Goal: Use online tool/utility: Utilize a website feature to perform a specific function

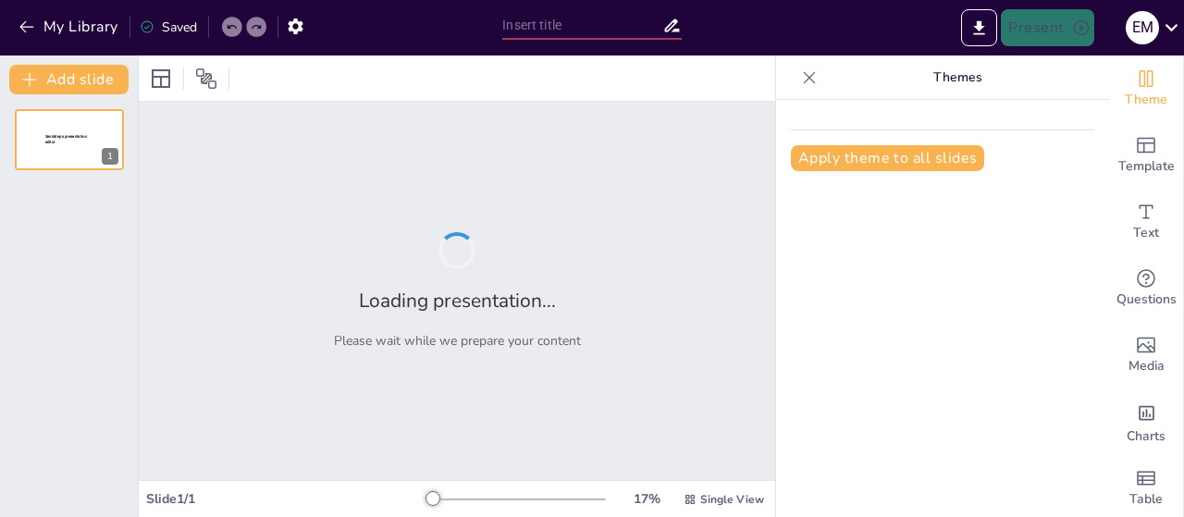
type input "Imported МФТИ Лекция 1_Введение, финансы 2024.pptx"
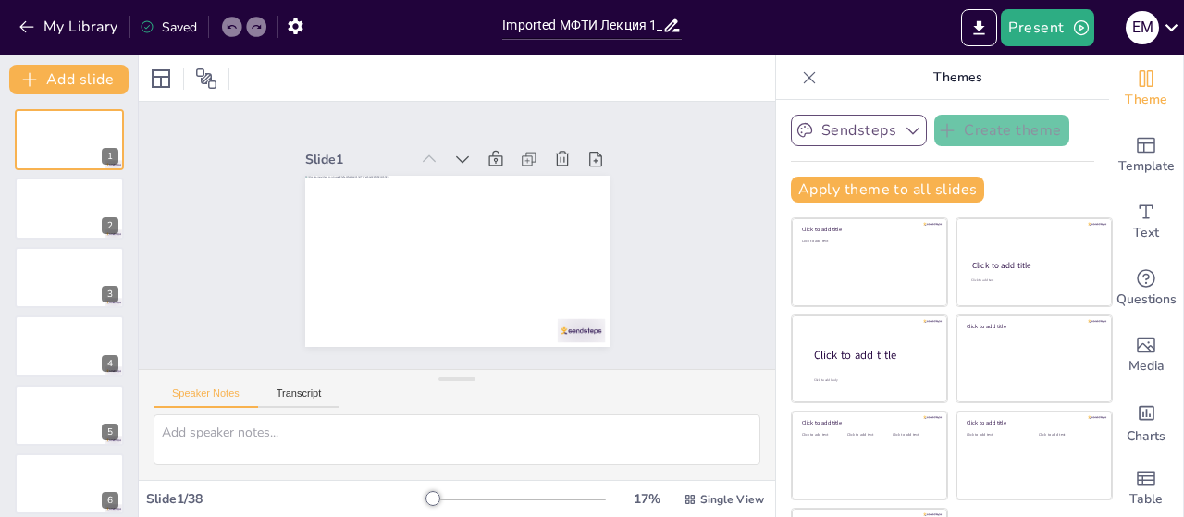
click at [865, 132] on button "Sendsteps" at bounding box center [859, 130] width 136 height 31
click at [903, 129] on icon "button" at bounding box center [912, 130] width 18 height 18
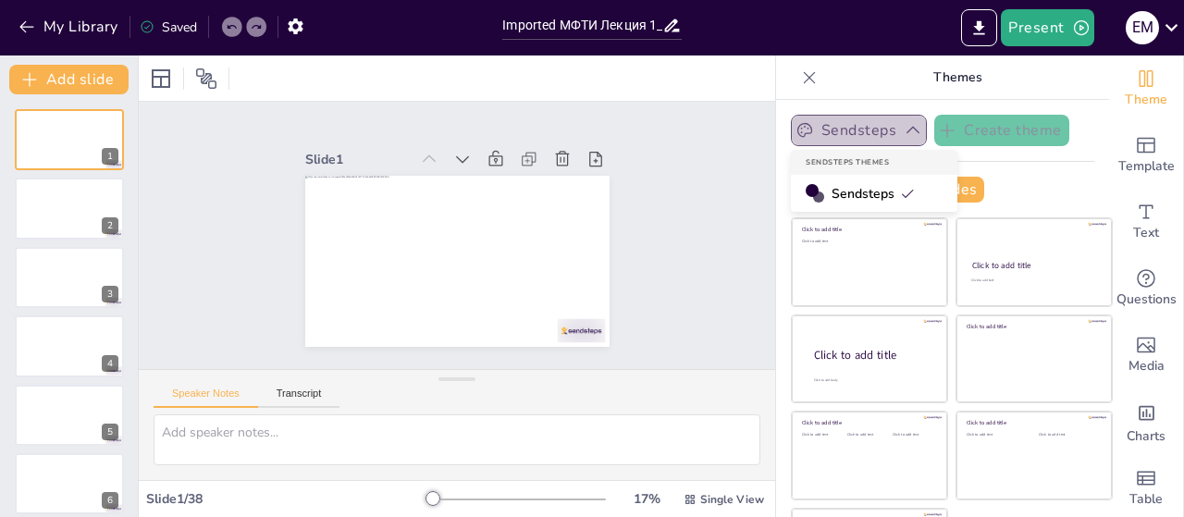
click at [903, 130] on icon "button" at bounding box center [912, 130] width 18 height 18
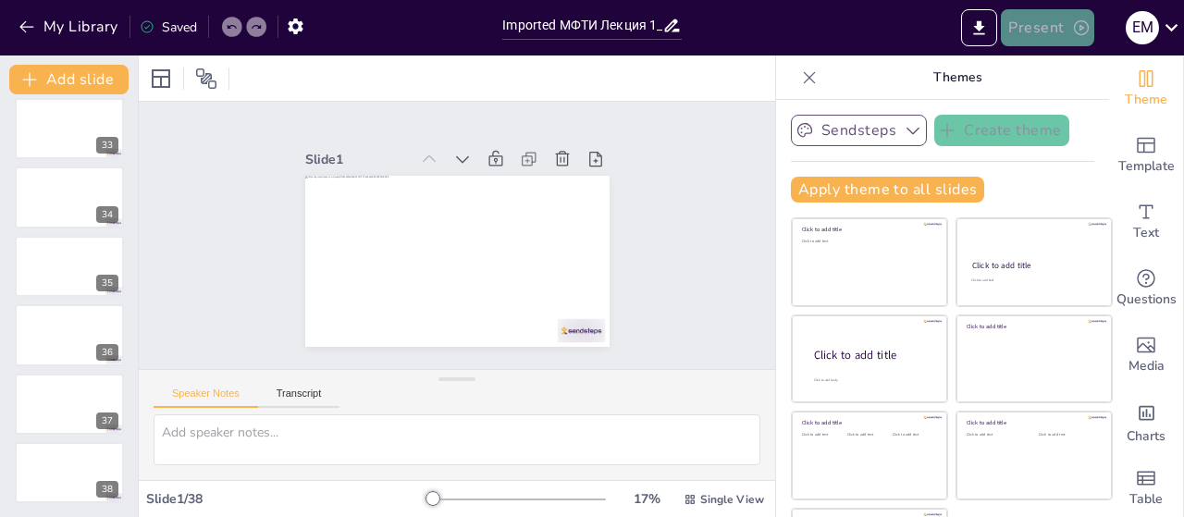
click at [1031, 27] on button "Present" at bounding box center [1046, 27] width 92 height 37
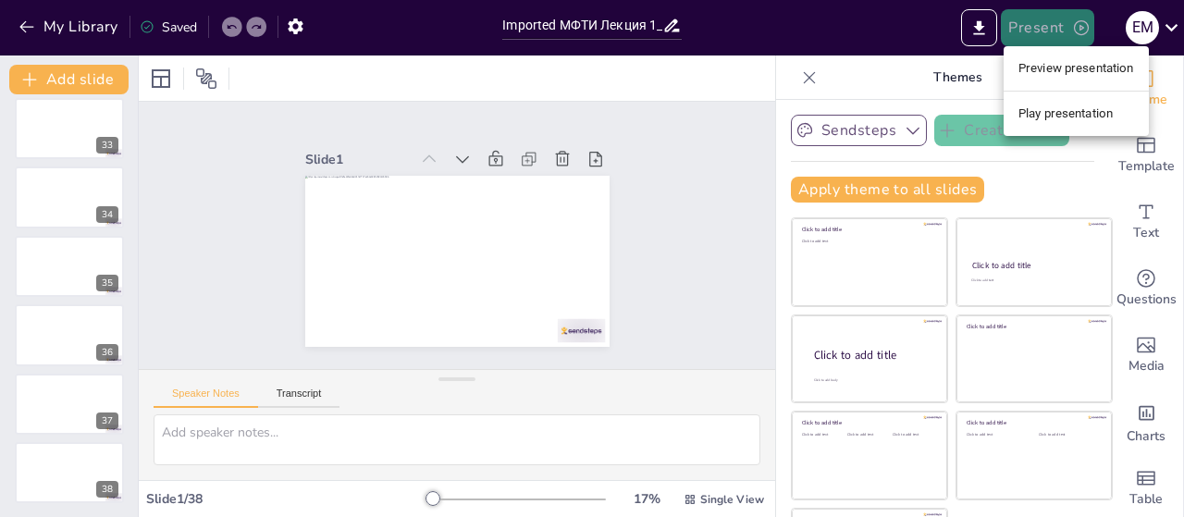
click at [1031, 27] on div at bounding box center [592, 258] width 1184 height 517
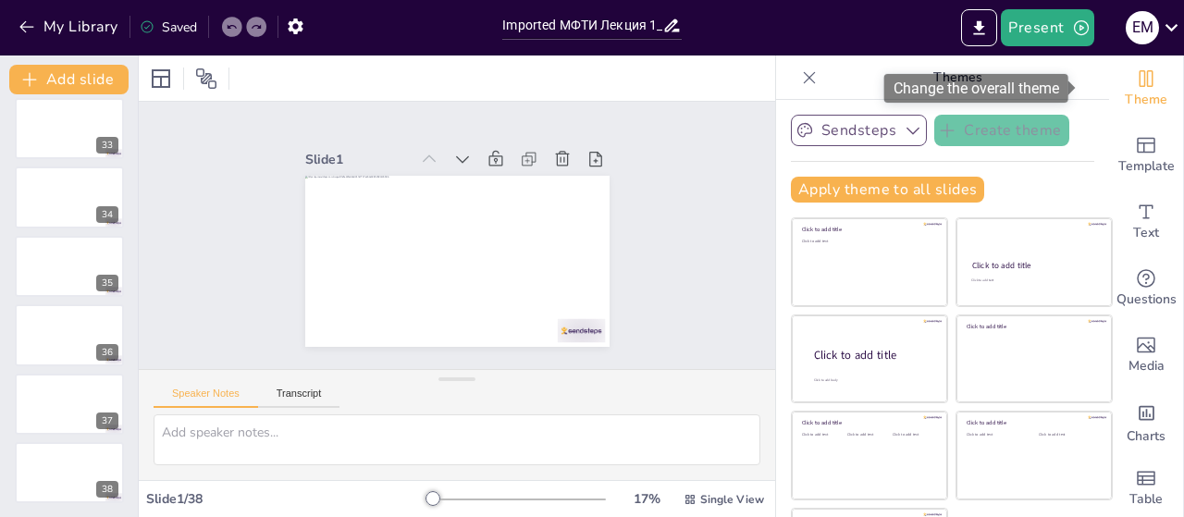
click at [1135, 77] on icon "Change the overall theme" at bounding box center [1146, 78] width 22 height 22
click at [1124, 96] on span "Theme" at bounding box center [1145, 100] width 43 height 20
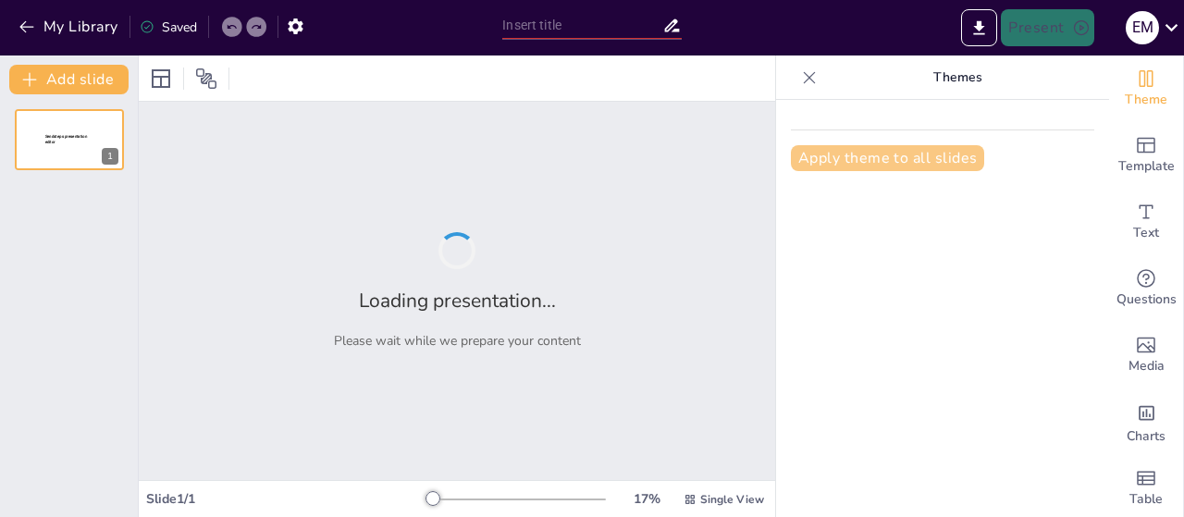
type input "Imported МФТИ Лекция 1_Введение, финансы 2024.pptx"
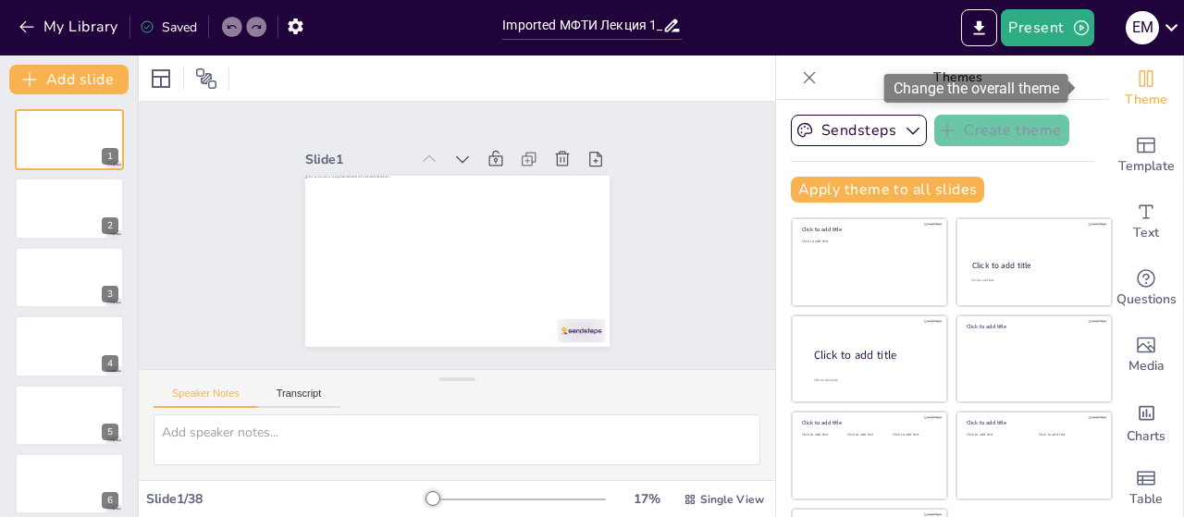
click at [1124, 96] on span "Theme" at bounding box center [1145, 100] width 43 height 20
click at [1019, 81] on div "Change the overall theme" at bounding box center [976, 88] width 184 height 29
click at [1135, 80] on icon "Change the overall theme" at bounding box center [1146, 78] width 22 height 22
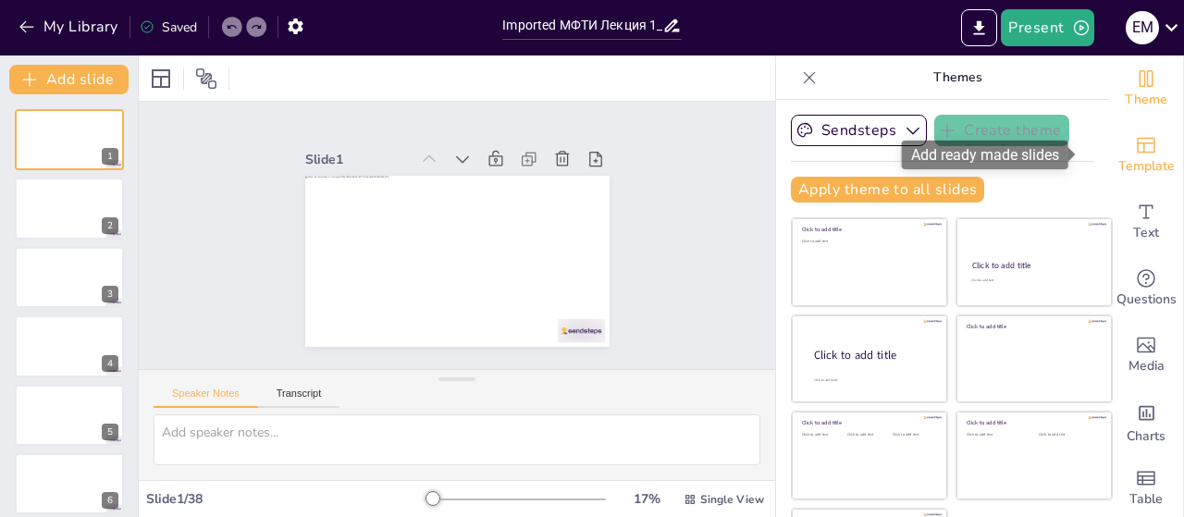
click at [1136, 151] on icon "Add ready made slides" at bounding box center [1145, 146] width 18 height 16
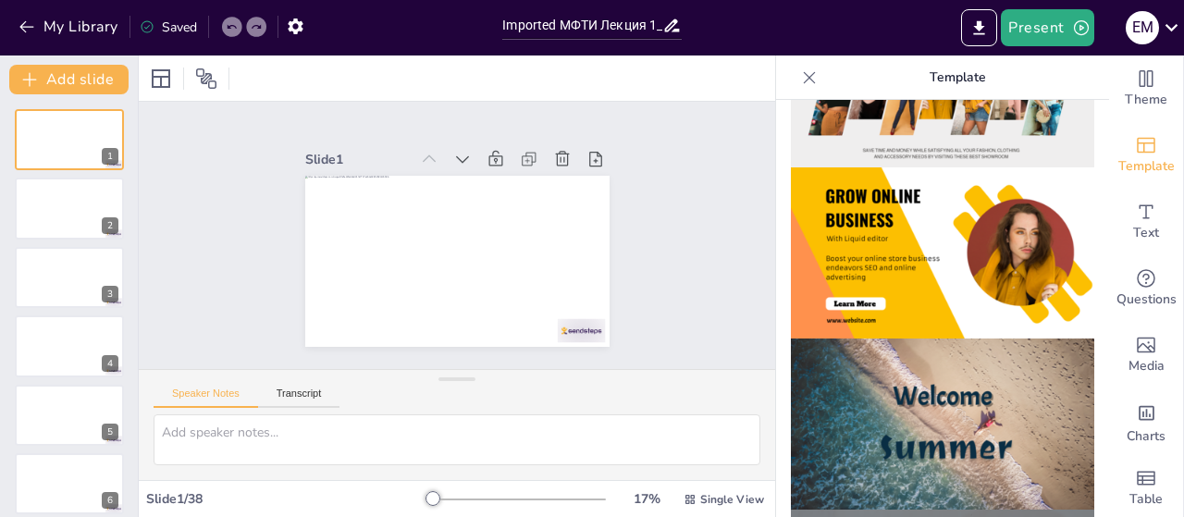
scroll to position [462, 0]
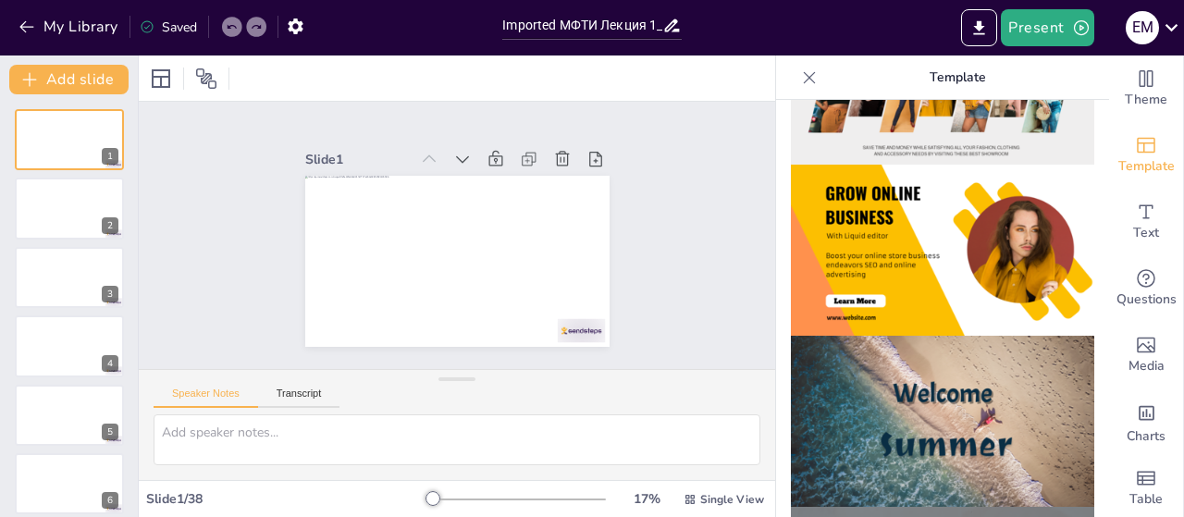
click at [925, 221] on img at bounding box center [942, 250] width 303 height 171
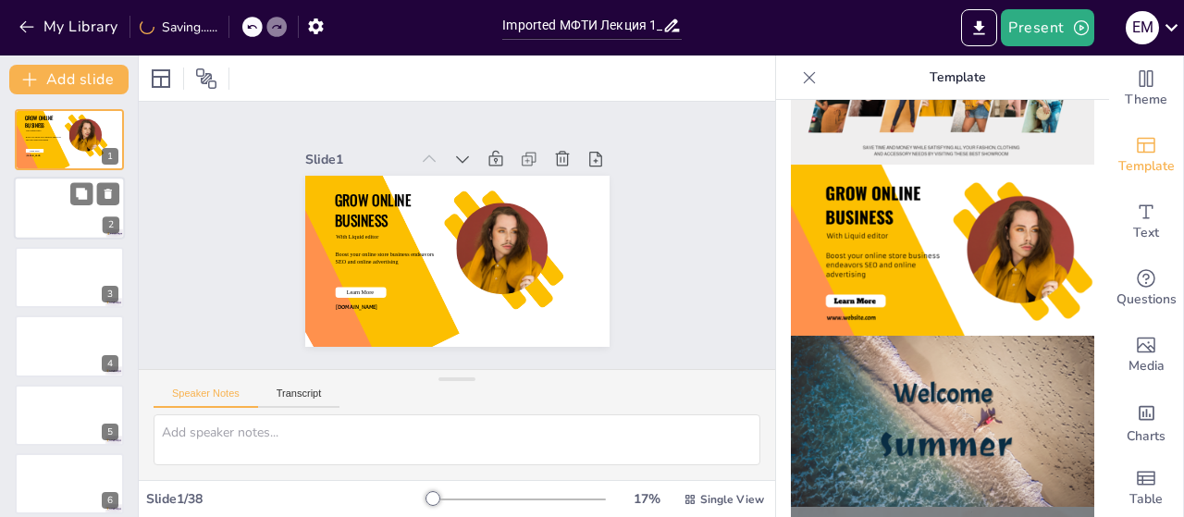
click at [87, 215] on div at bounding box center [69, 209] width 111 height 63
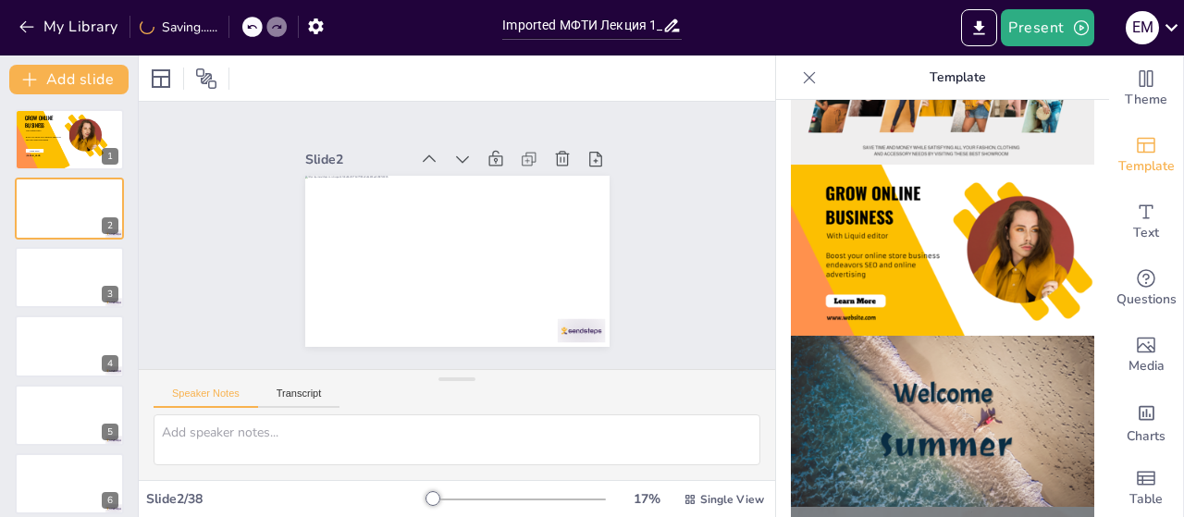
click at [994, 198] on img at bounding box center [942, 250] width 303 height 171
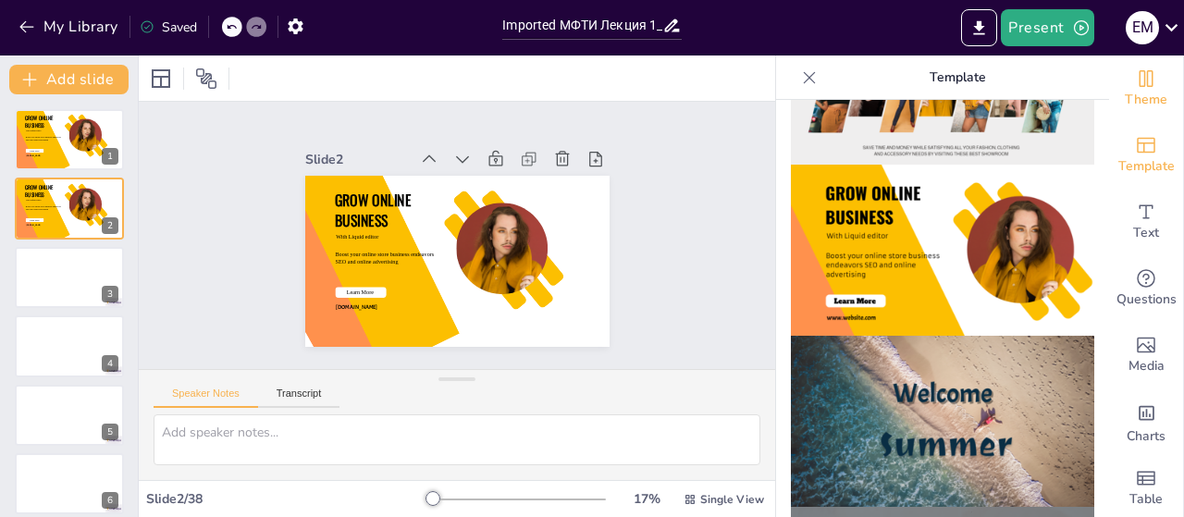
click at [1148, 86] on div "Theme" at bounding box center [1146, 88] width 74 height 67
